Goal: Book appointment/travel/reservation

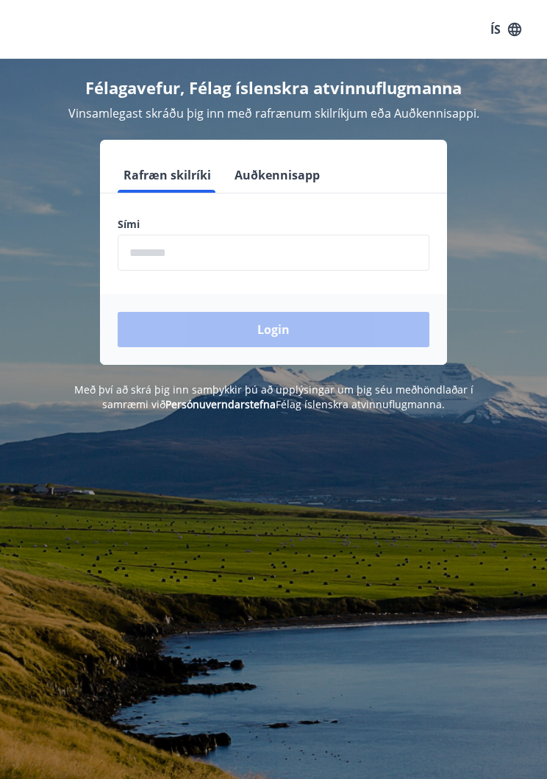
click at [223, 260] on input "phone" at bounding box center [274, 253] width 312 height 36
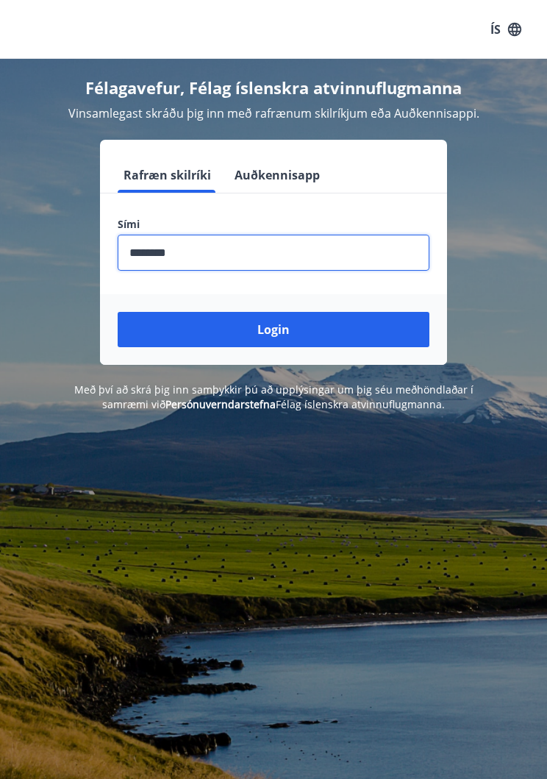
type input "********"
click at [287, 333] on button "Login" at bounding box center [274, 329] width 312 height 35
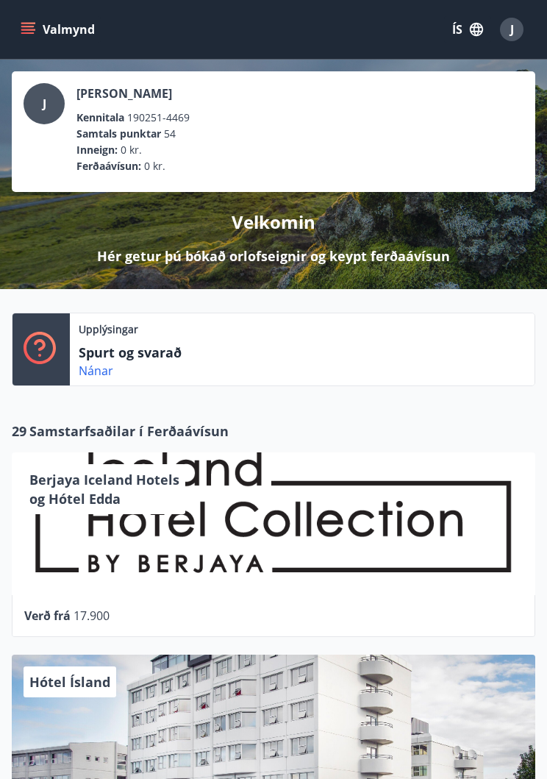
click at [28, 31] on icon "menu" at bounding box center [28, 29] width 15 height 15
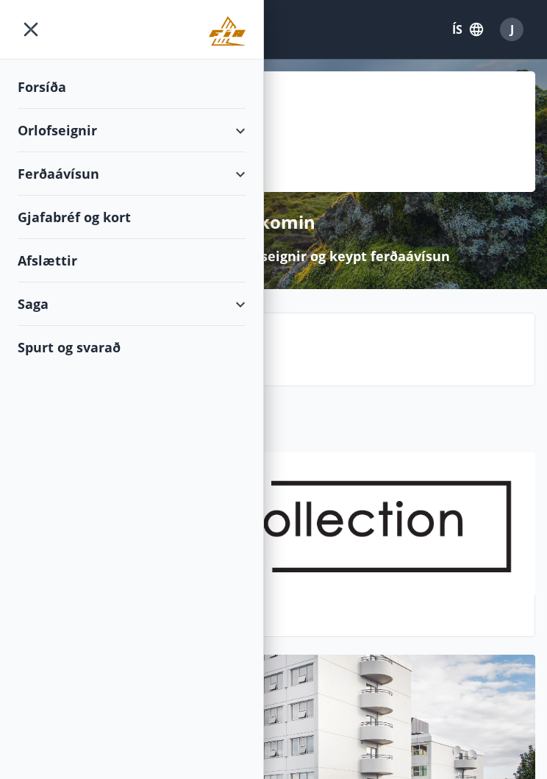
click at [83, 132] on div "Orlofseignir" at bounding box center [132, 130] width 228 height 43
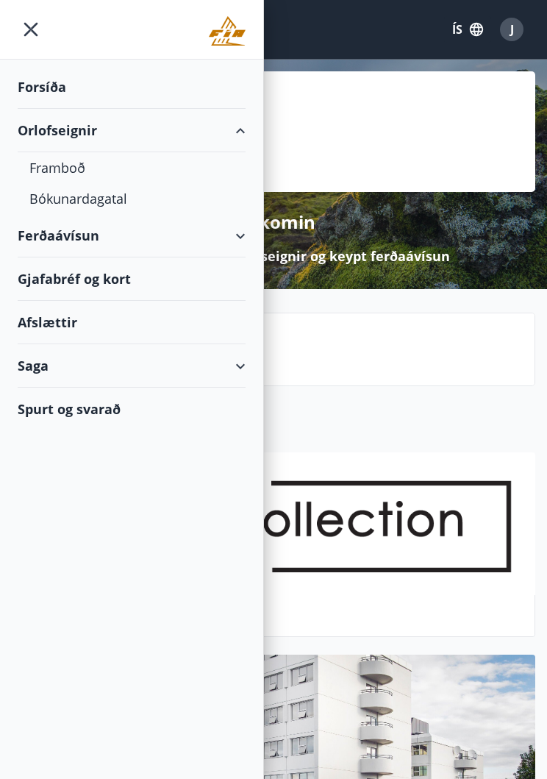
click at [74, 171] on div "Framboð" at bounding box center [131, 167] width 205 height 31
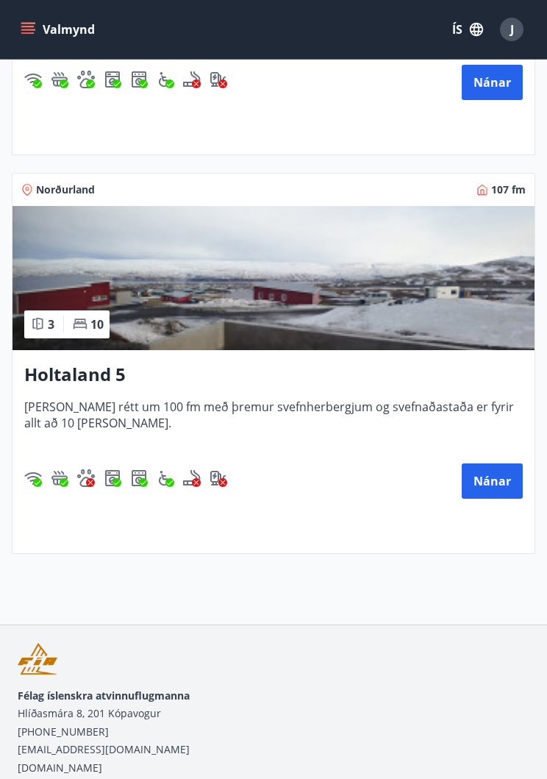
click at [492, 483] on button "Nánar" at bounding box center [492, 481] width 61 height 35
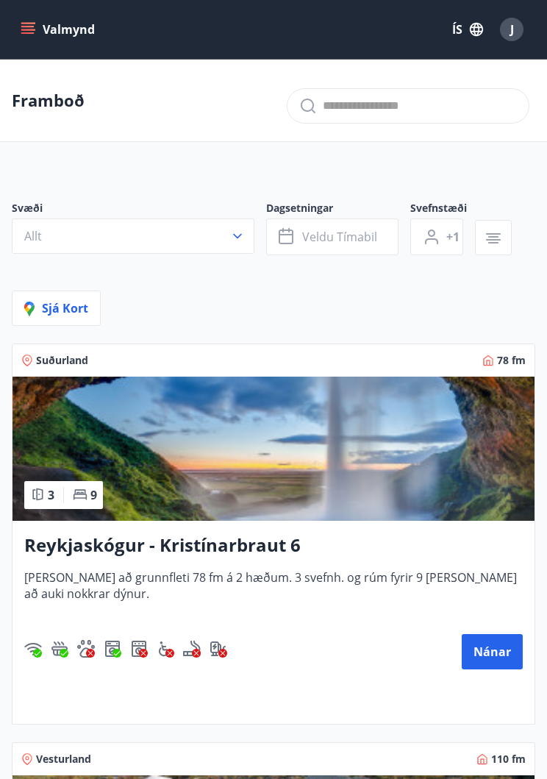
click at [28, 30] on icon "menu" at bounding box center [29, 29] width 16 height 1
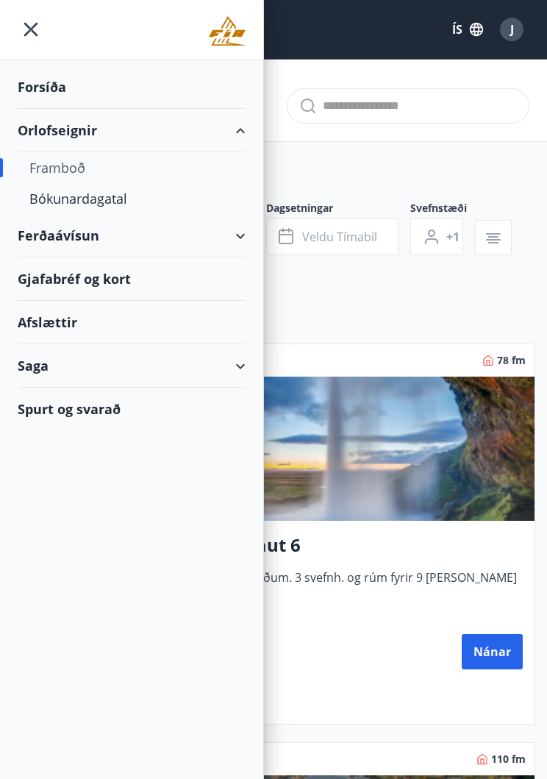
click at [118, 199] on div "Bókunardagatal" at bounding box center [131, 198] width 205 height 31
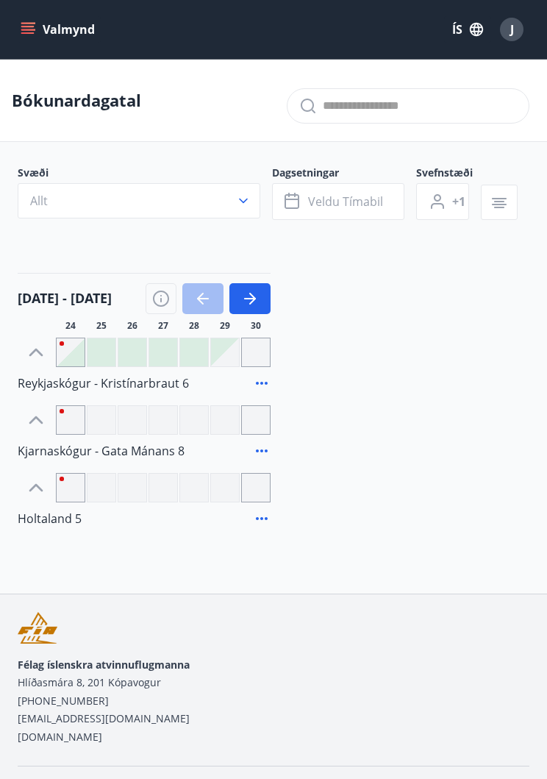
click at [255, 299] on icon "button" at bounding box center [252, 299] width 7 height 12
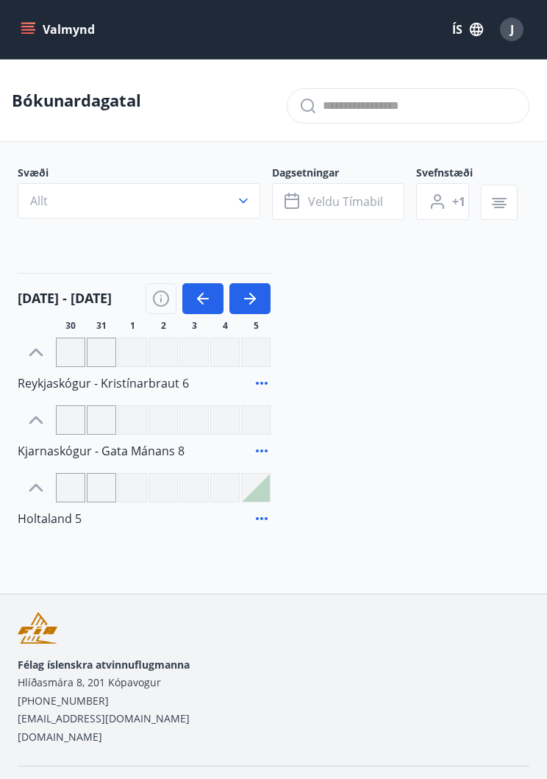
click at [201, 303] on icon "button" at bounding box center [203, 299] width 18 height 18
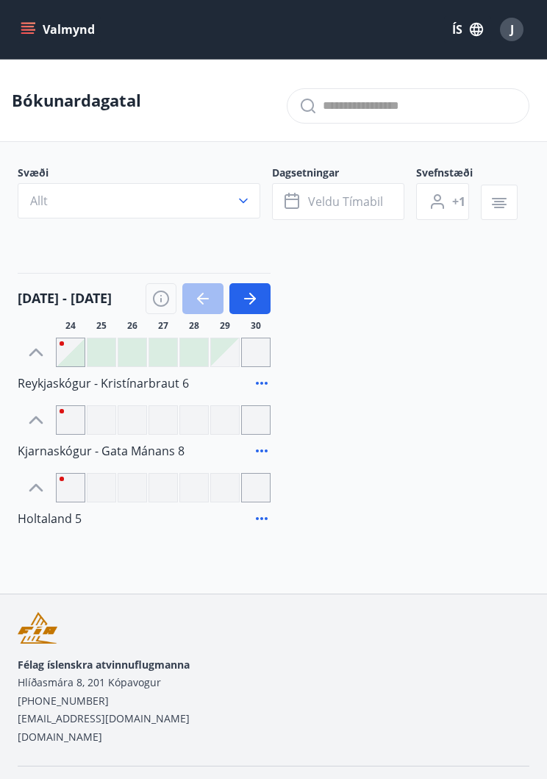
click at [256, 305] on icon "button" at bounding box center [250, 299] width 18 height 18
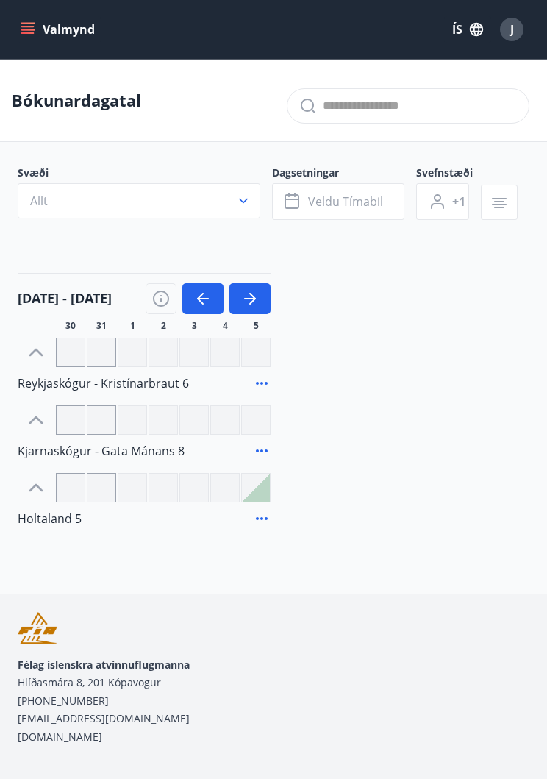
click at [253, 302] on icon "button" at bounding box center [252, 299] width 7 height 12
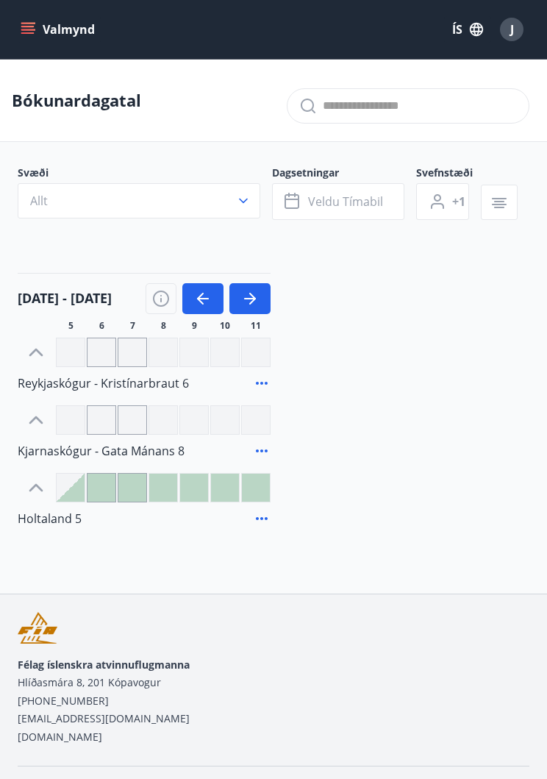
click at [255, 302] on icon "button" at bounding box center [250, 299] width 18 height 18
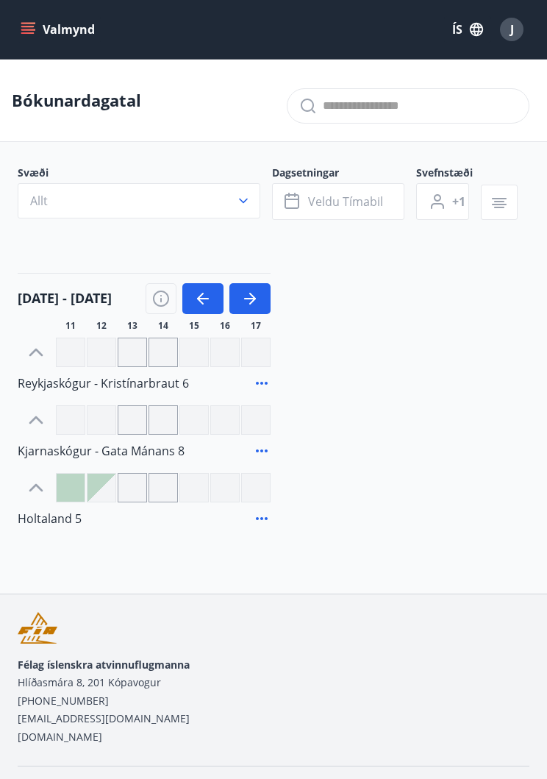
click at [202, 300] on icon "button" at bounding box center [203, 299] width 18 height 18
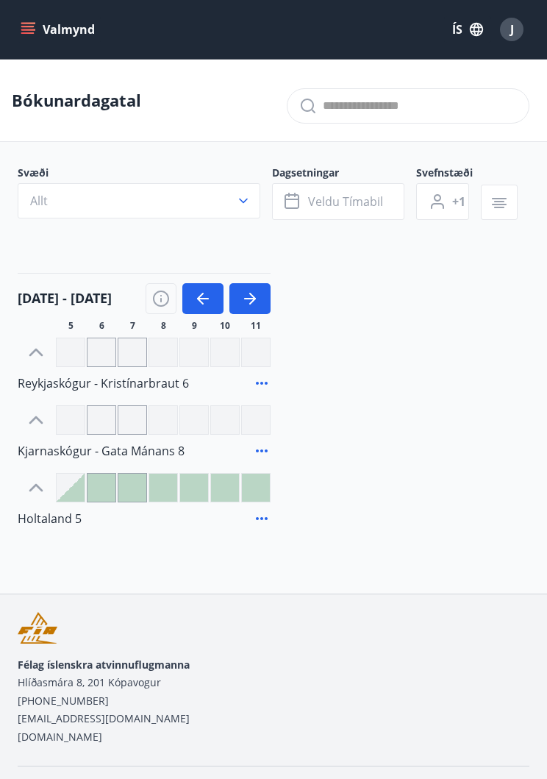
click at [247, 301] on icon "button" at bounding box center [250, 299] width 18 height 18
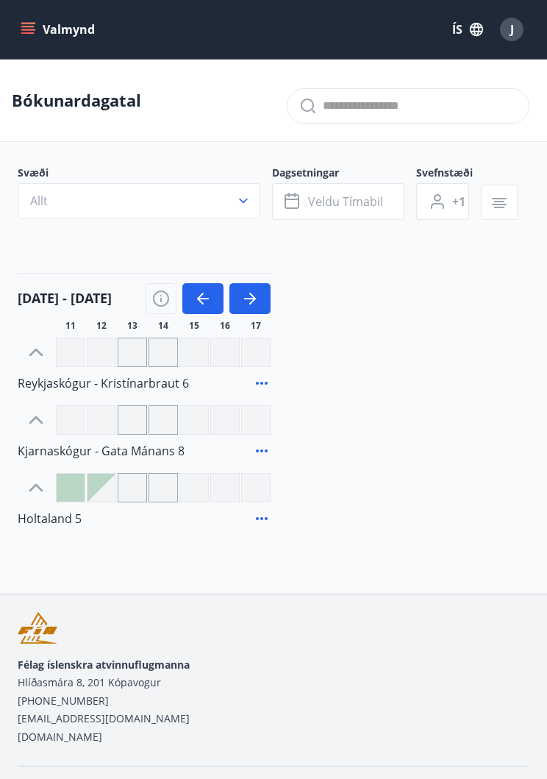
click at [251, 302] on icon "button" at bounding box center [252, 299] width 7 height 12
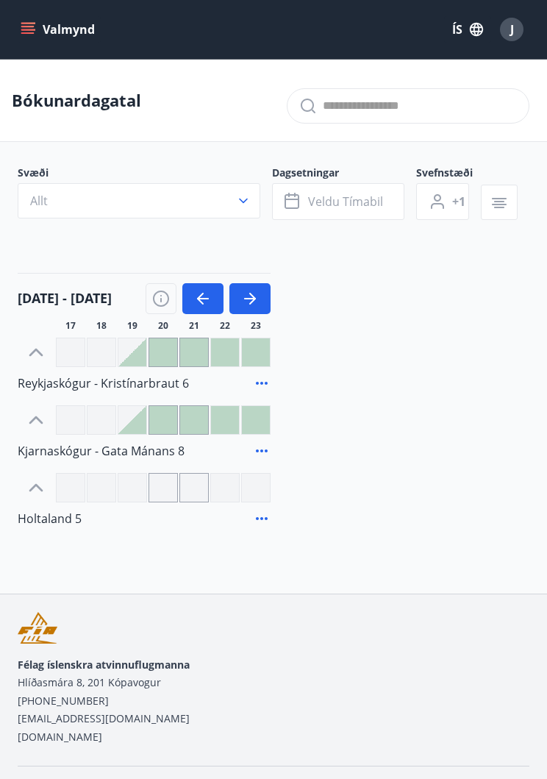
click at [252, 302] on icon "button" at bounding box center [252, 299] width 7 height 12
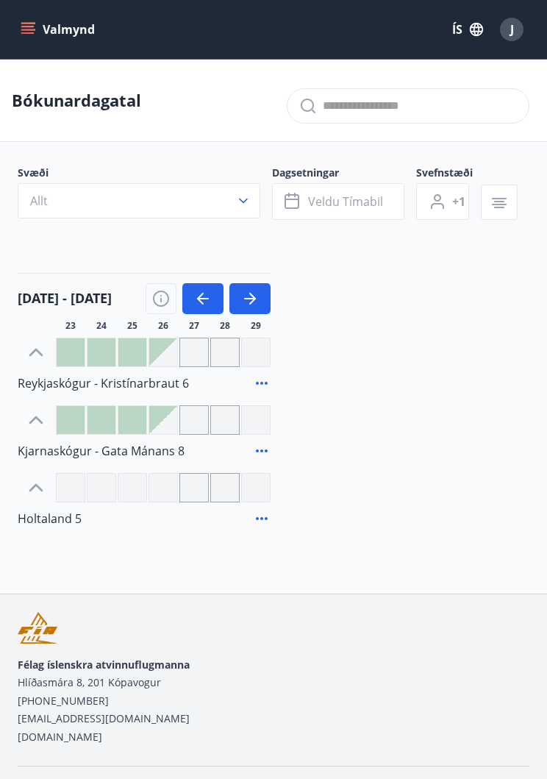
click at [252, 302] on icon "button" at bounding box center [252, 299] width 7 height 12
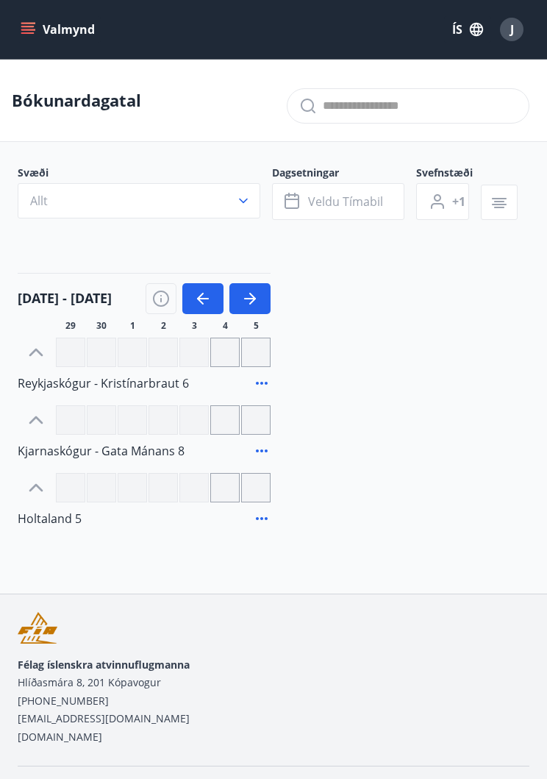
click at [252, 301] on icon "button" at bounding box center [250, 299] width 18 height 18
click at [202, 304] on icon "button" at bounding box center [203, 299] width 18 height 18
click at [205, 303] on icon "button" at bounding box center [203, 299] width 18 height 18
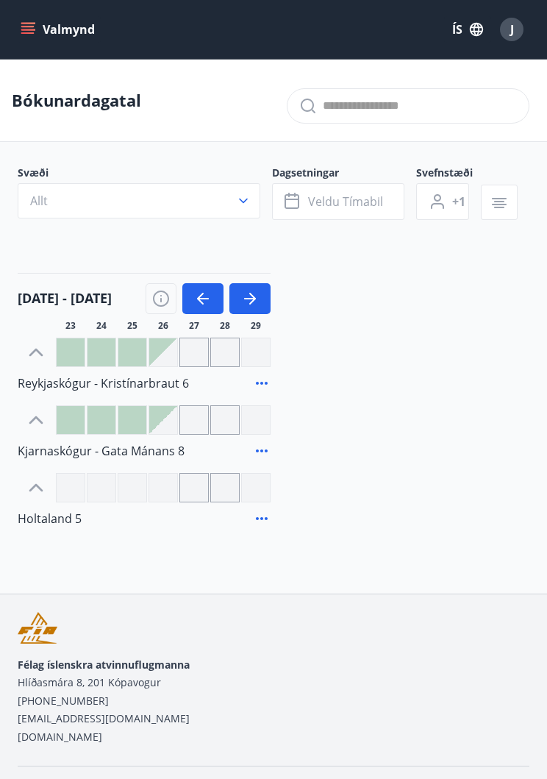
click at [252, 304] on icon "button" at bounding box center [250, 299] width 18 height 18
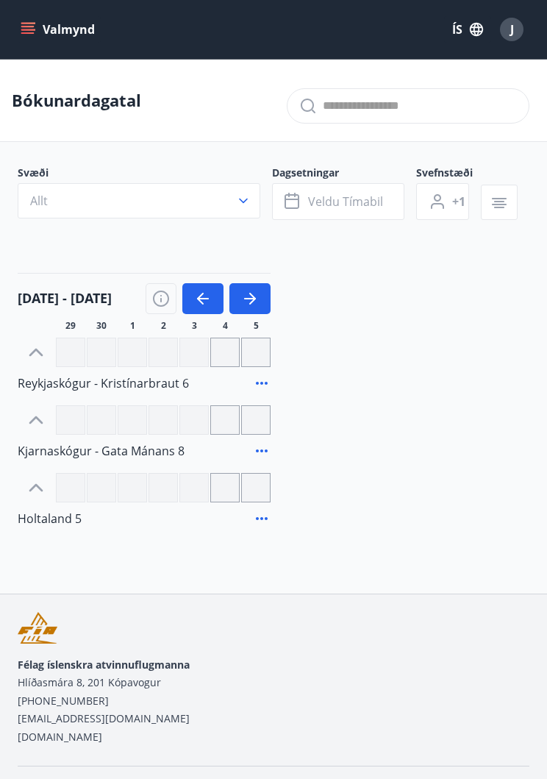
click at [206, 299] on icon "button" at bounding box center [203, 298] width 12 height 1
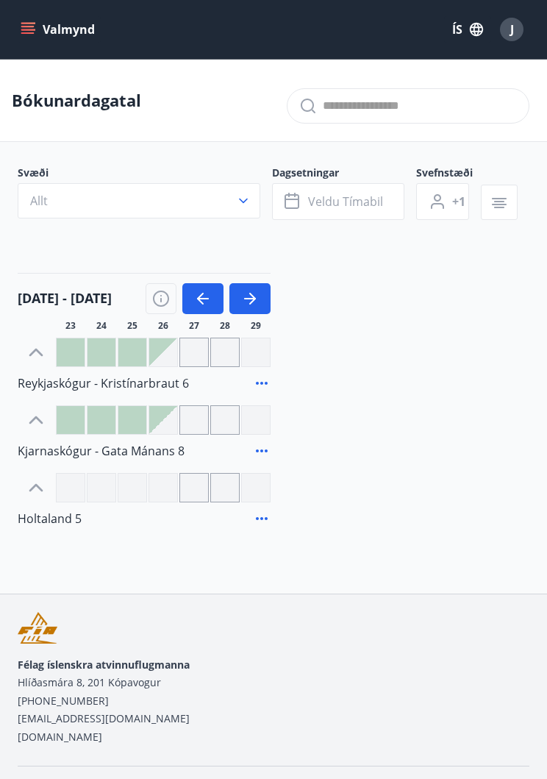
click at [202, 296] on icon "button" at bounding box center [203, 299] width 18 height 18
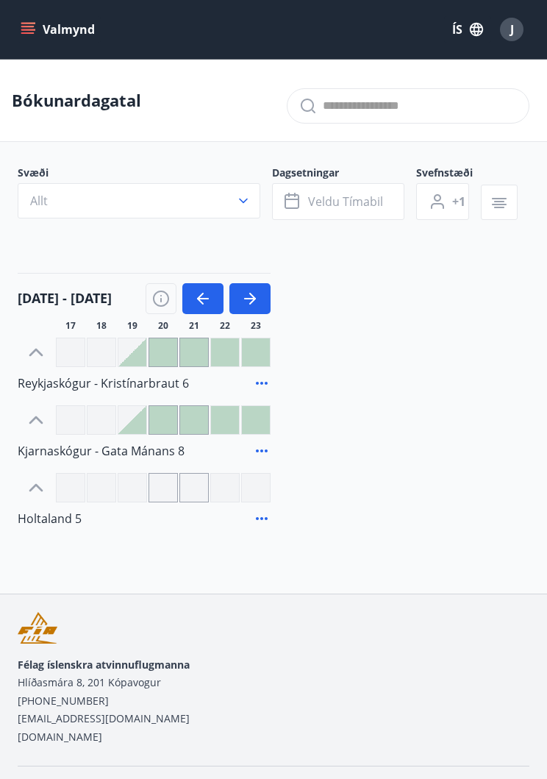
click at [205, 295] on icon "button" at bounding box center [203, 299] width 18 height 18
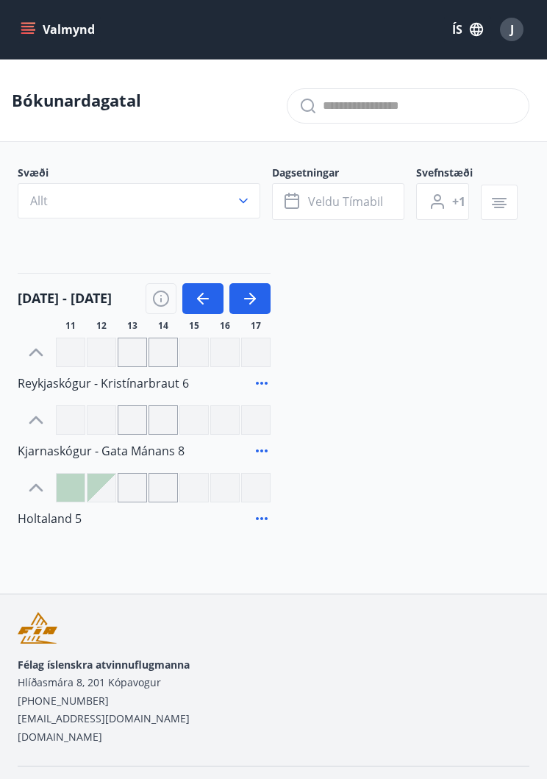
click at [205, 301] on icon "button" at bounding box center [203, 299] width 18 height 18
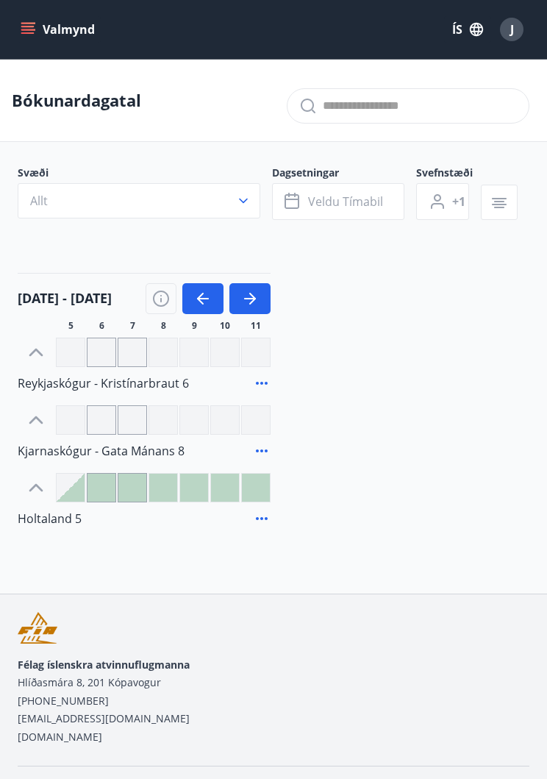
click at [74, 493] on div at bounding box center [71, 488] width 28 height 28
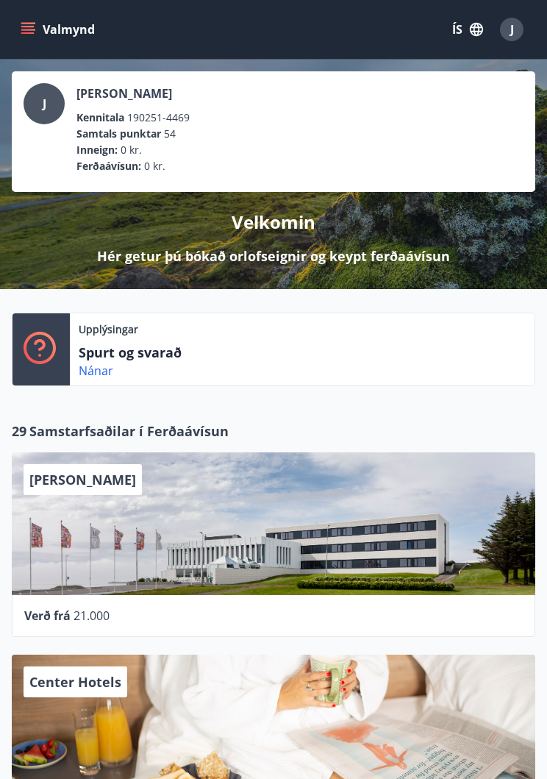
click at [509, 34] on div "J" at bounding box center [512, 30] width 24 height 24
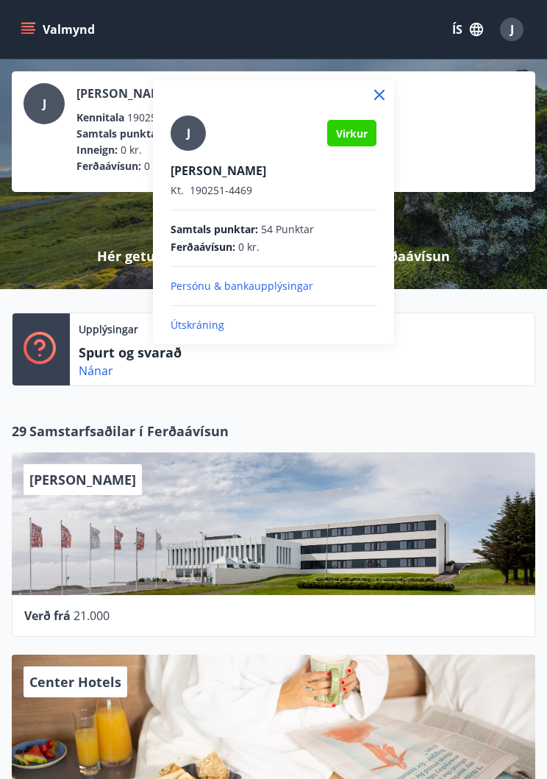
click at [216, 330] on p "Útskráning" at bounding box center [274, 325] width 206 height 15
